Goal: Task Accomplishment & Management: Manage account settings

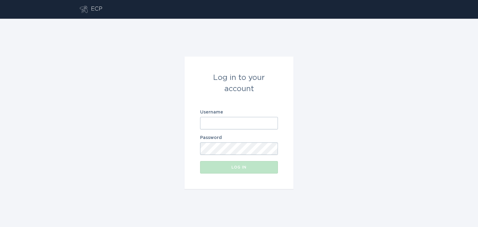
click at [227, 121] on input "Username" at bounding box center [239, 123] width 78 height 12
type input "[EMAIL_ADDRESS][DOMAIN_NAME]"
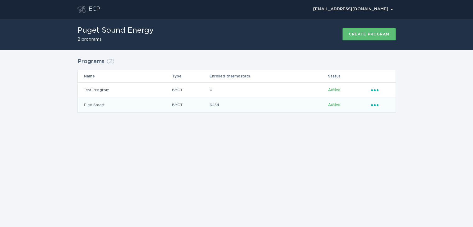
click at [379, 105] on icon "Ellipsis" at bounding box center [375, 103] width 9 height 5
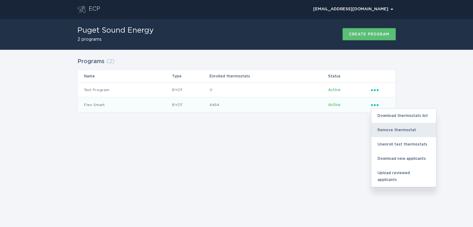
click at [388, 127] on div "Remove thermostat" at bounding box center [404, 130] width 65 height 14
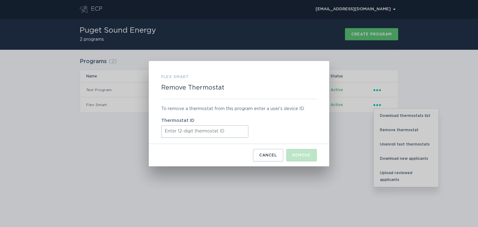
click at [204, 133] on input "Thermostat ID" at bounding box center [204, 131] width 87 height 12
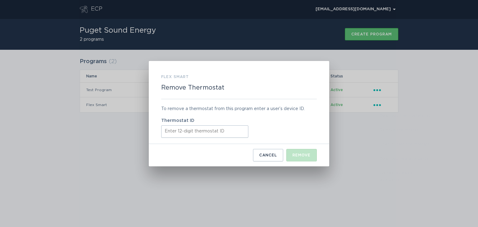
paste input "415531549342"
type input "415531549342"
click at [306, 153] on div "Remove" at bounding box center [302, 155] width 18 height 4
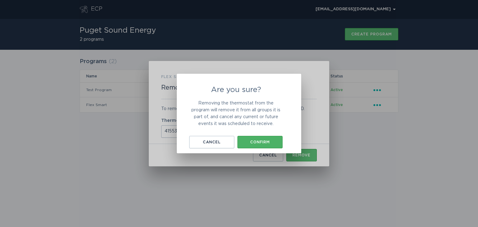
click at [265, 141] on div "Confirm" at bounding box center [260, 142] width 39 height 4
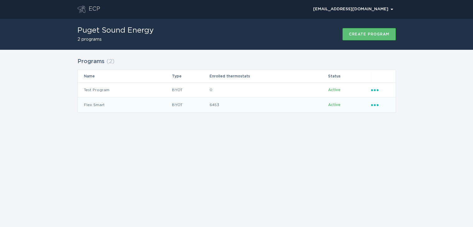
click at [374, 106] on icon "Ellipsis" at bounding box center [375, 103] width 9 height 5
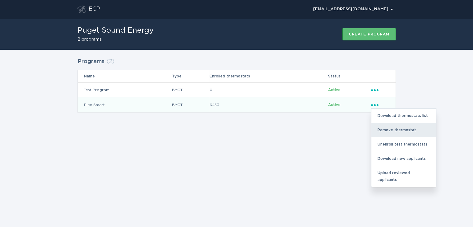
click at [390, 130] on div "Remove thermostat" at bounding box center [404, 130] width 65 height 14
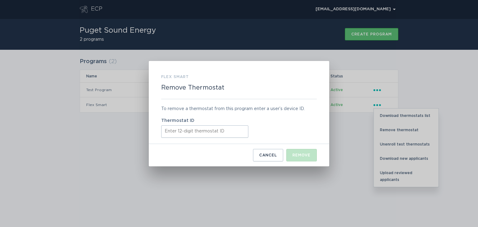
drag, startPoint x: 202, startPoint y: 131, endPoint x: 203, endPoint y: 134, distance: 3.2
click at [202, 131] on input "Thermostat ID" at bounding box center [204, 131] width 87 height 12
paste input "522661972501"
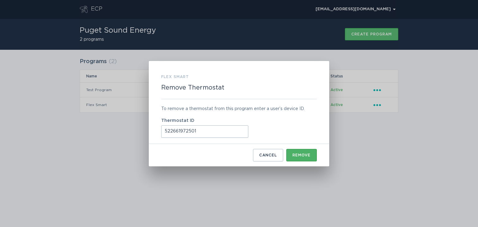
type input "522661972501"
click at [299, 155] on div "Remove" at bounding box center [302, 155] width 18 height 4
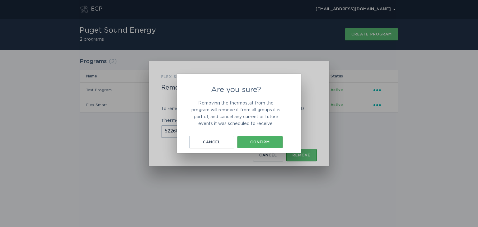
click at [278, 142] on div "Confirm" at bounding box center [260, 142] width 39 height 4
